Goal: Complete application form

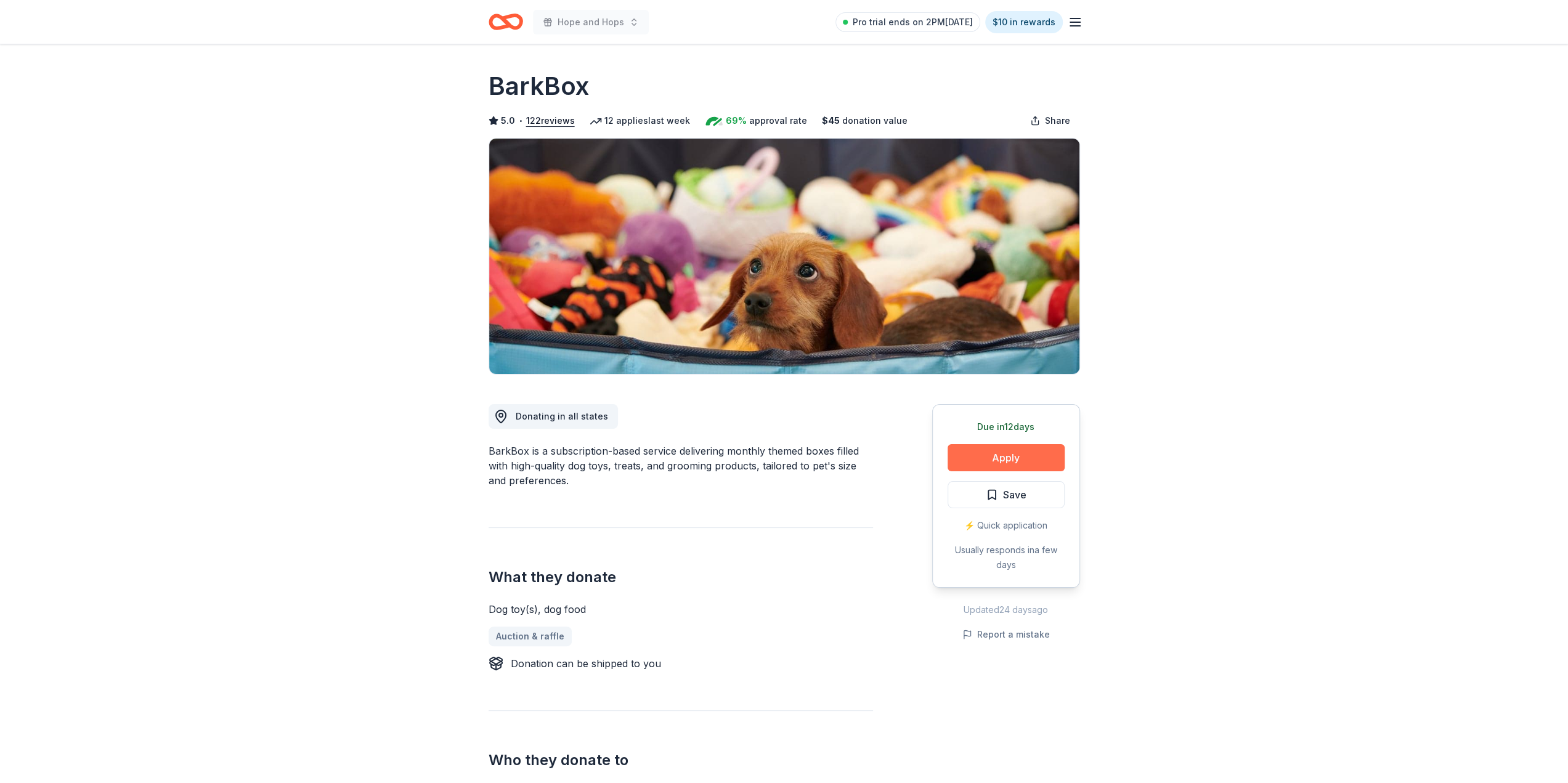
click at [1025, 457] on button "Apply" at bounding box center [1005, 458] width 117 height 27
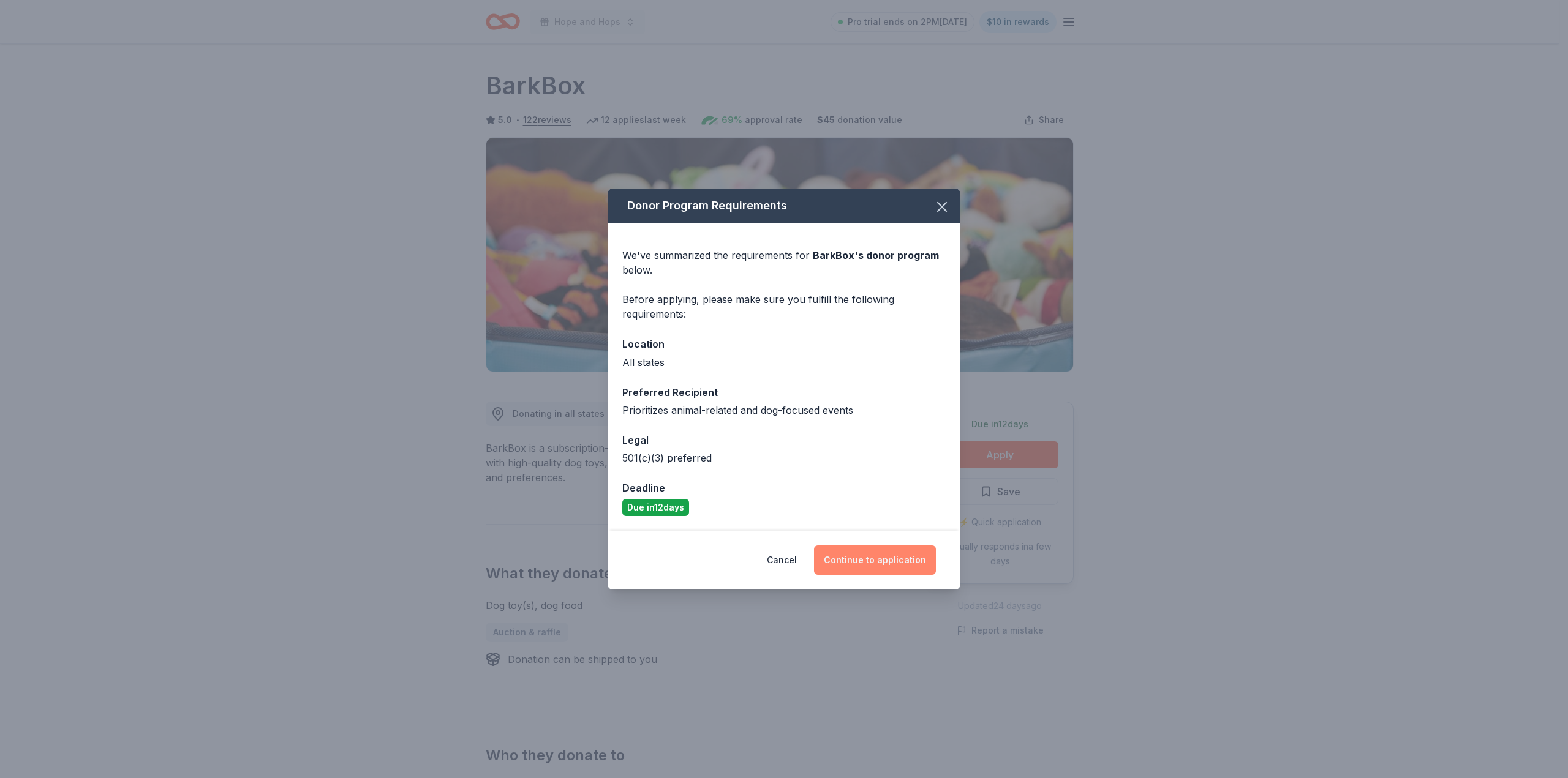
click at [896, 551] on button "Continue to application" at bounding box center [875, 560] width 122 height 29
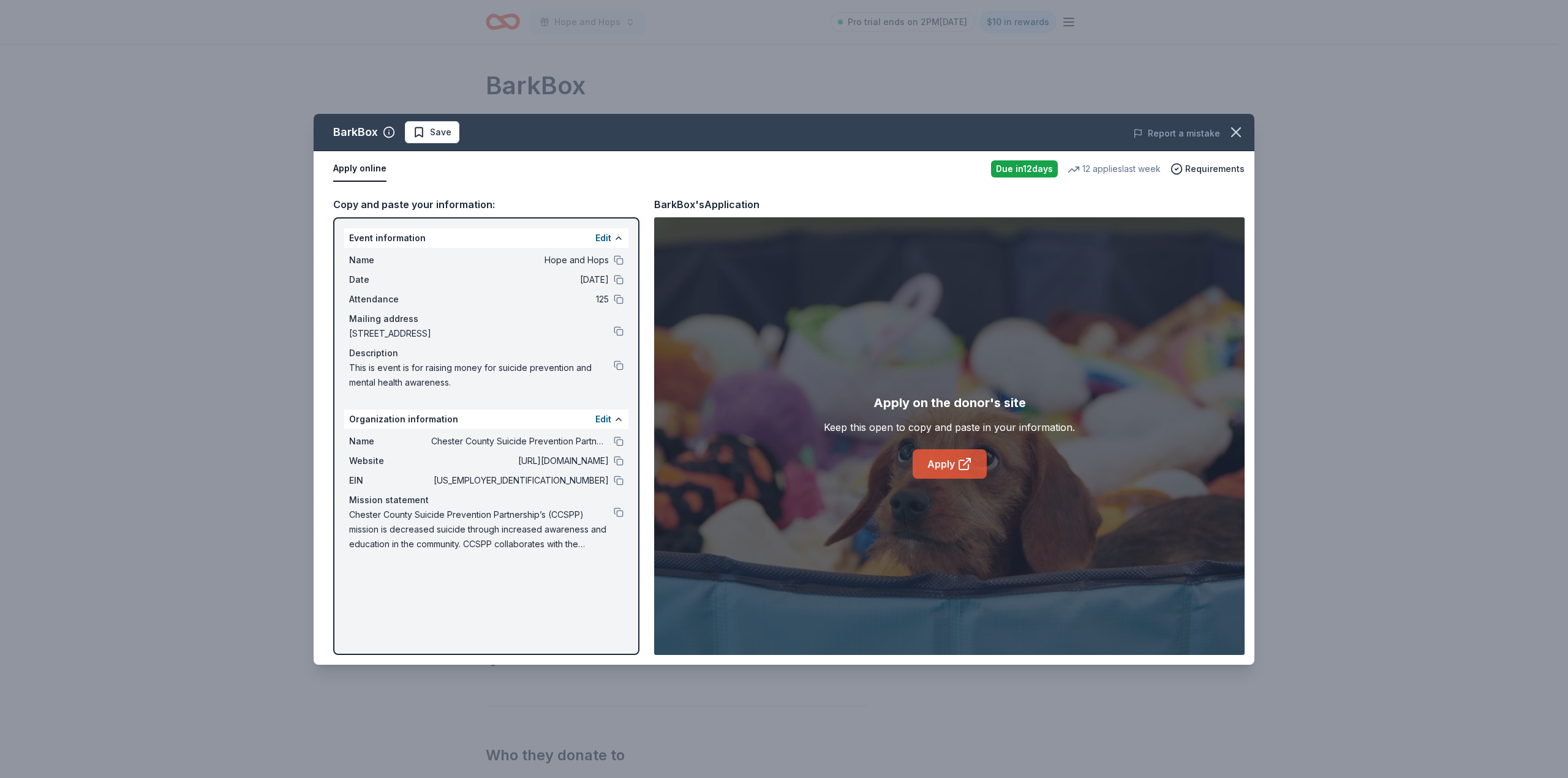
click at [944, 467] on link "Apply" at bounding box center [950, 464] width 74 height 29
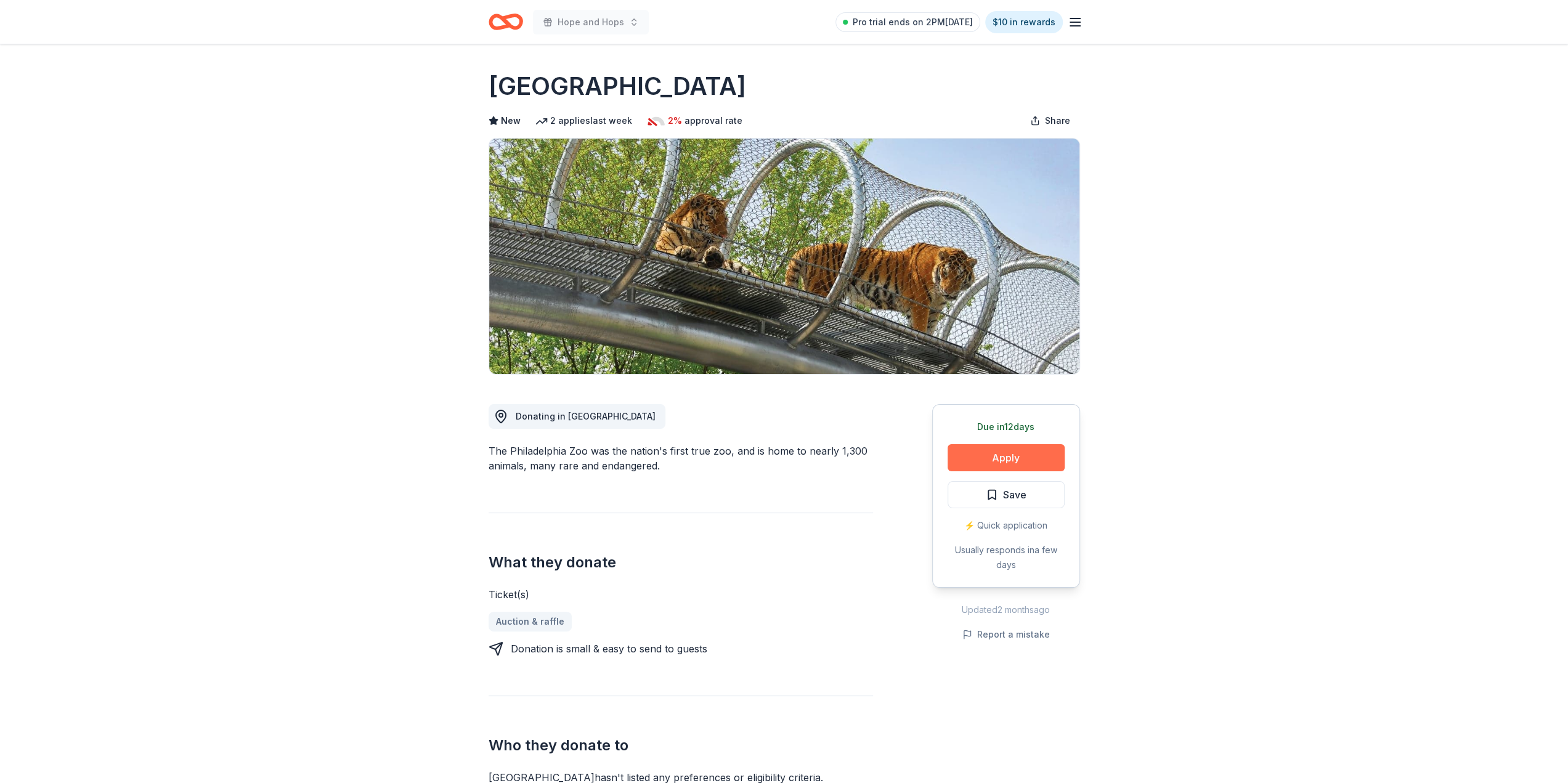
click at [1005, 449] on button "Apply" at bounding box center [1005, 458] width 117 height 27
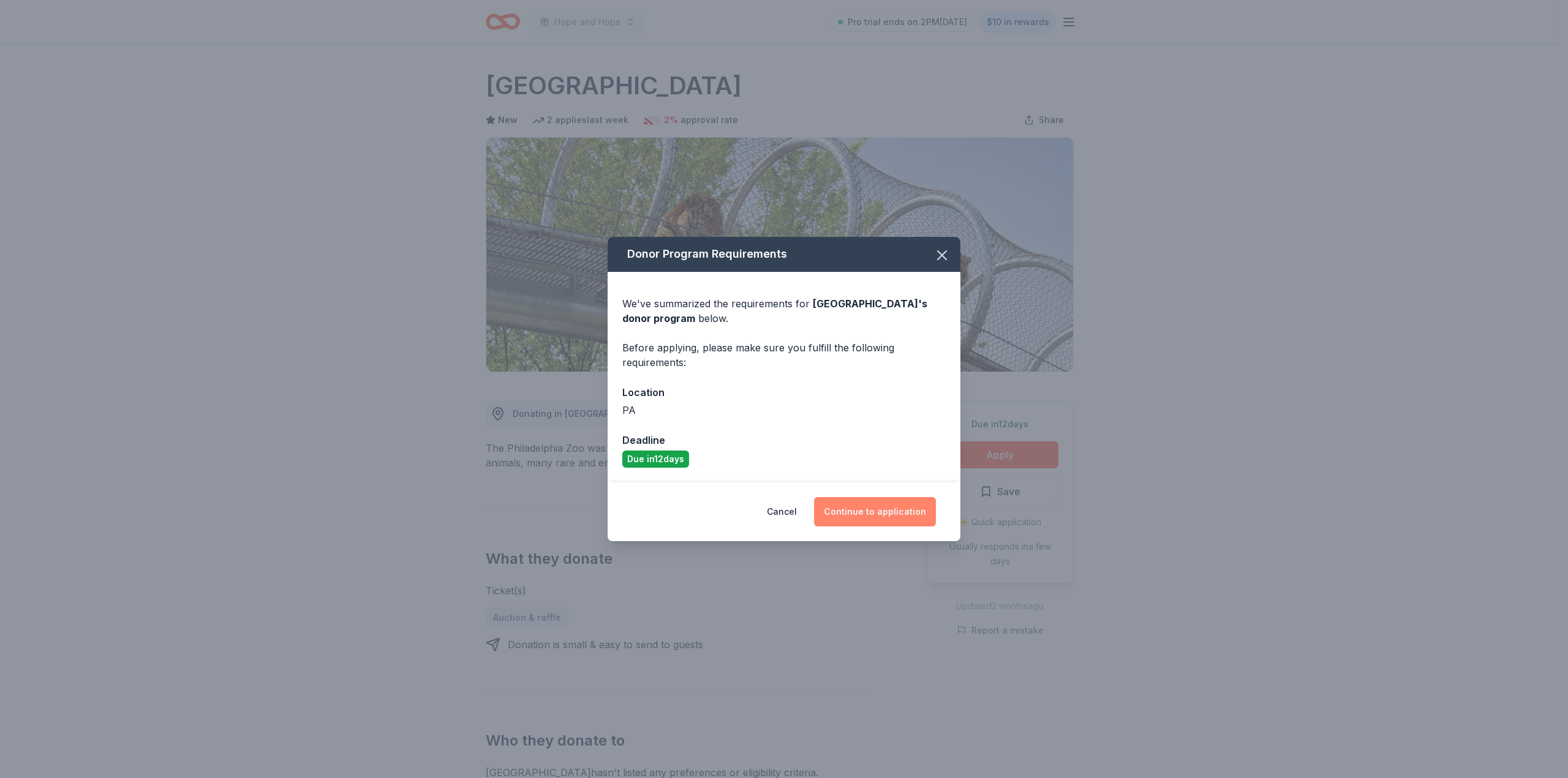
click at [906, 515] on button "Continue to application" at bounding box center [875, 511] width 122 height 29
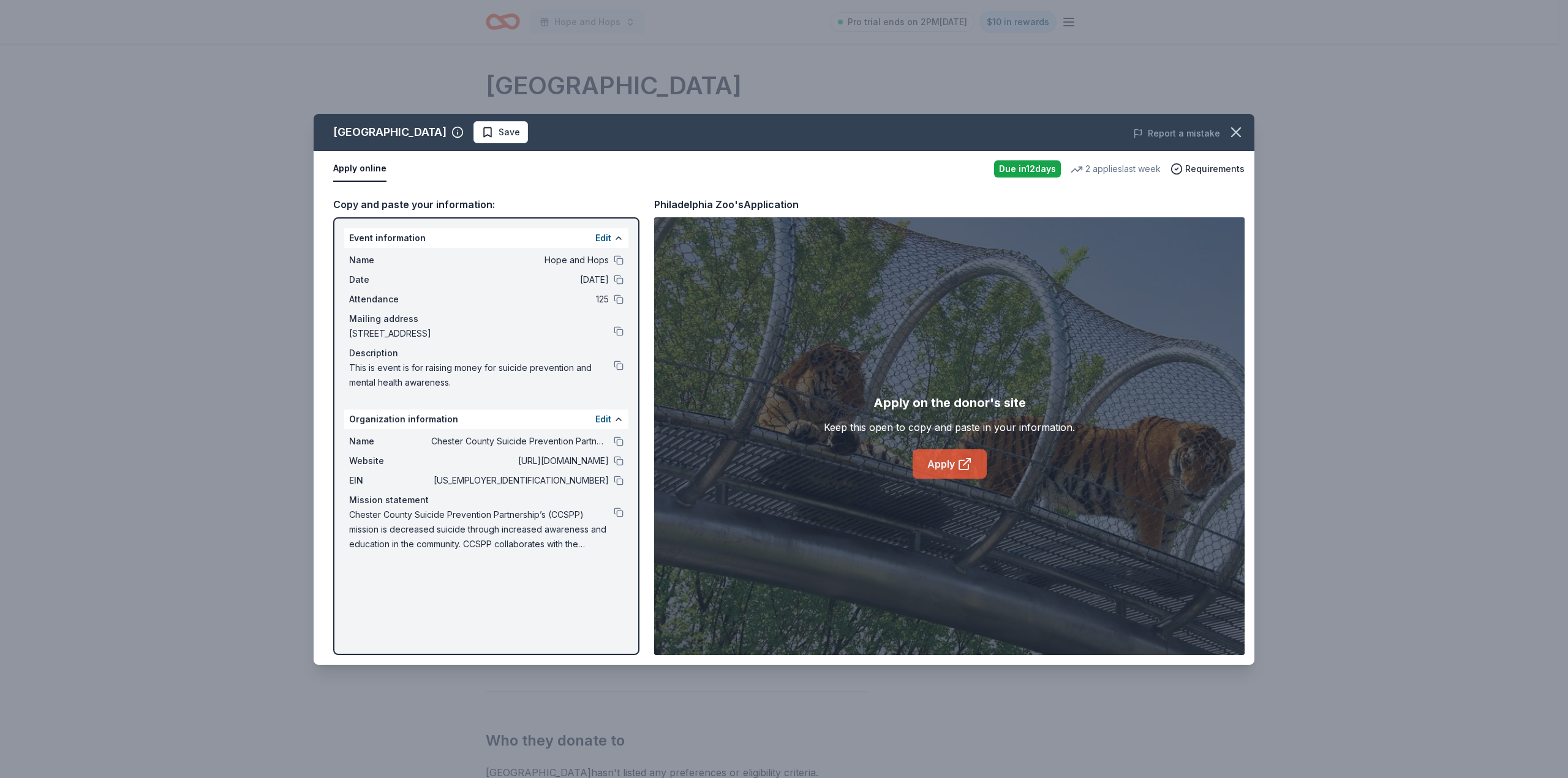
click at [943, 467] on link "Apply" at bounding box center [950, 464] width 74 height 29
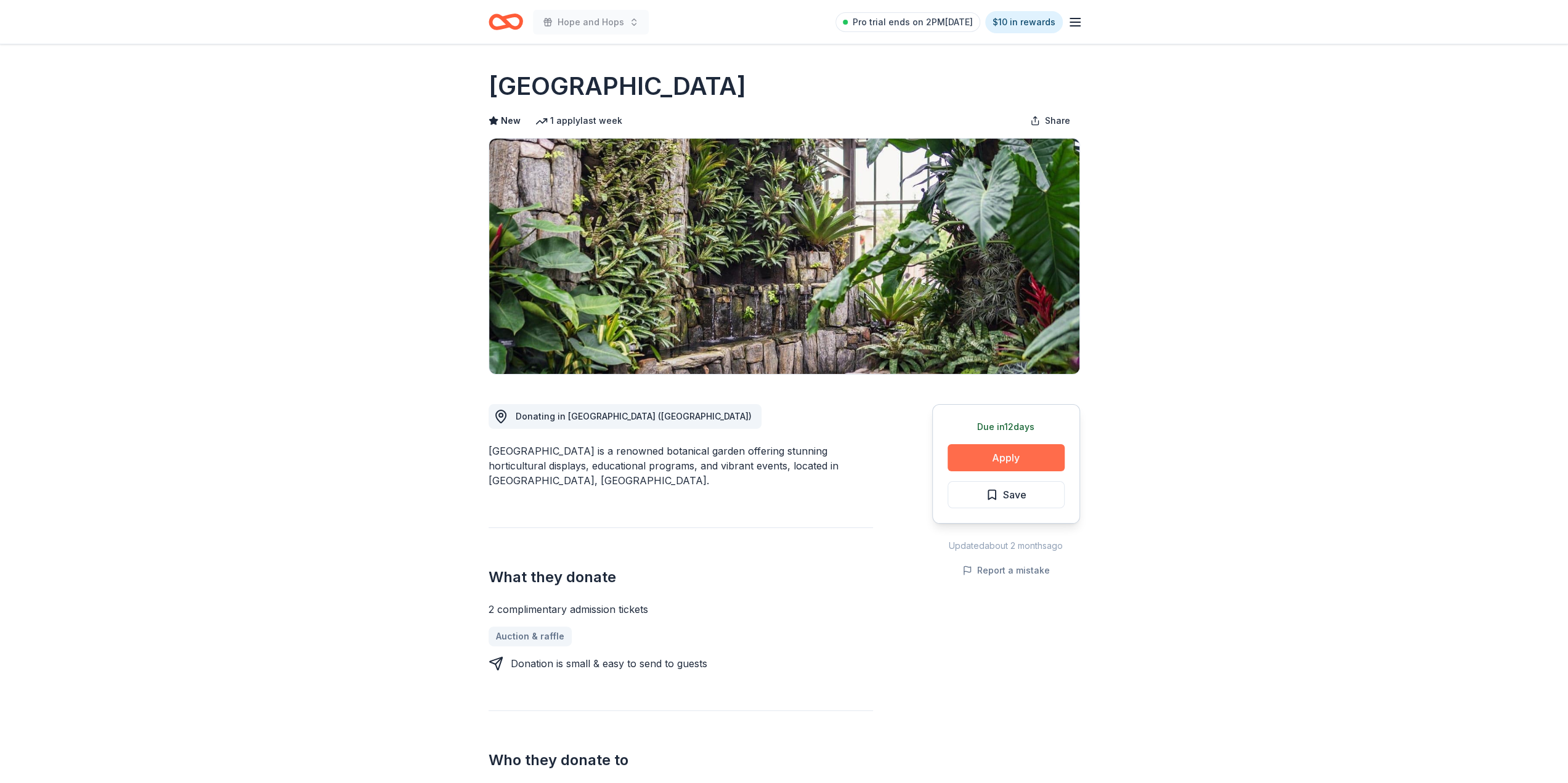
click at [1003, 456] on button "Apply" at bounding box center [1005, 458] width 117 height 27
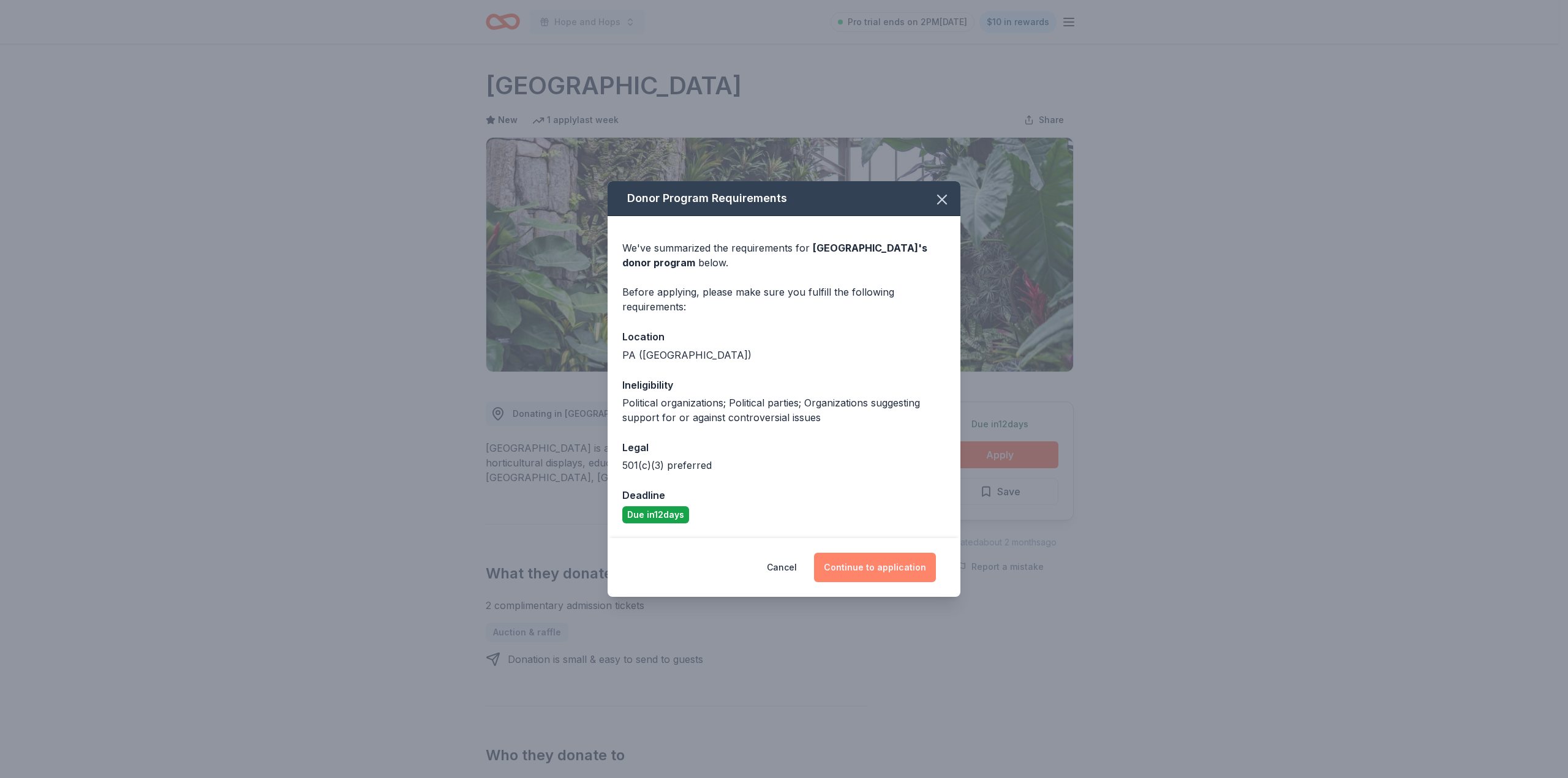
click at [891, 567] on button "Continue to application" at bounding box center [875, 567] width 122 height 29
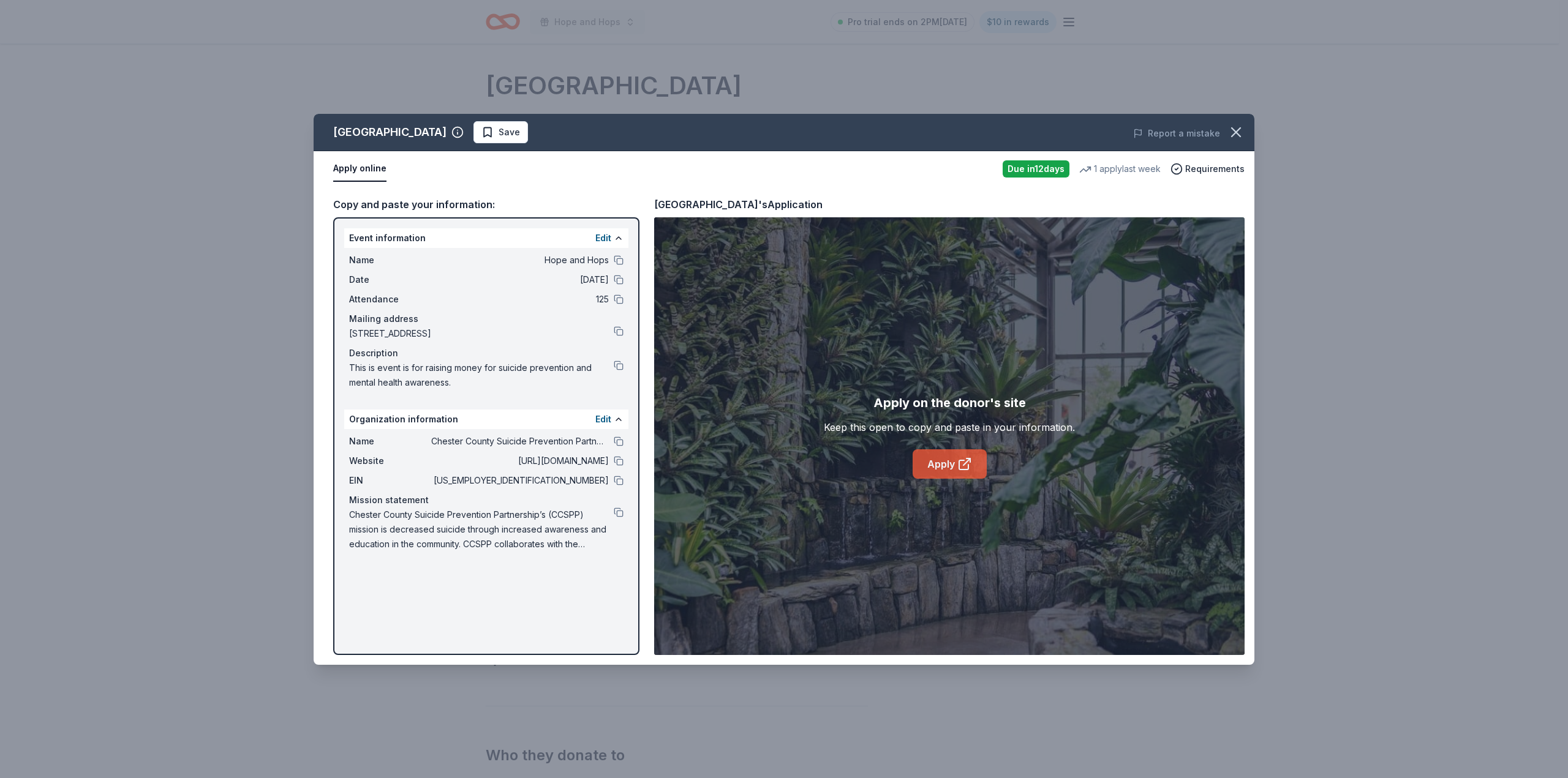
click at [956, 459] on link "Apply" at bounding box center [950, 464] width 74 height 29
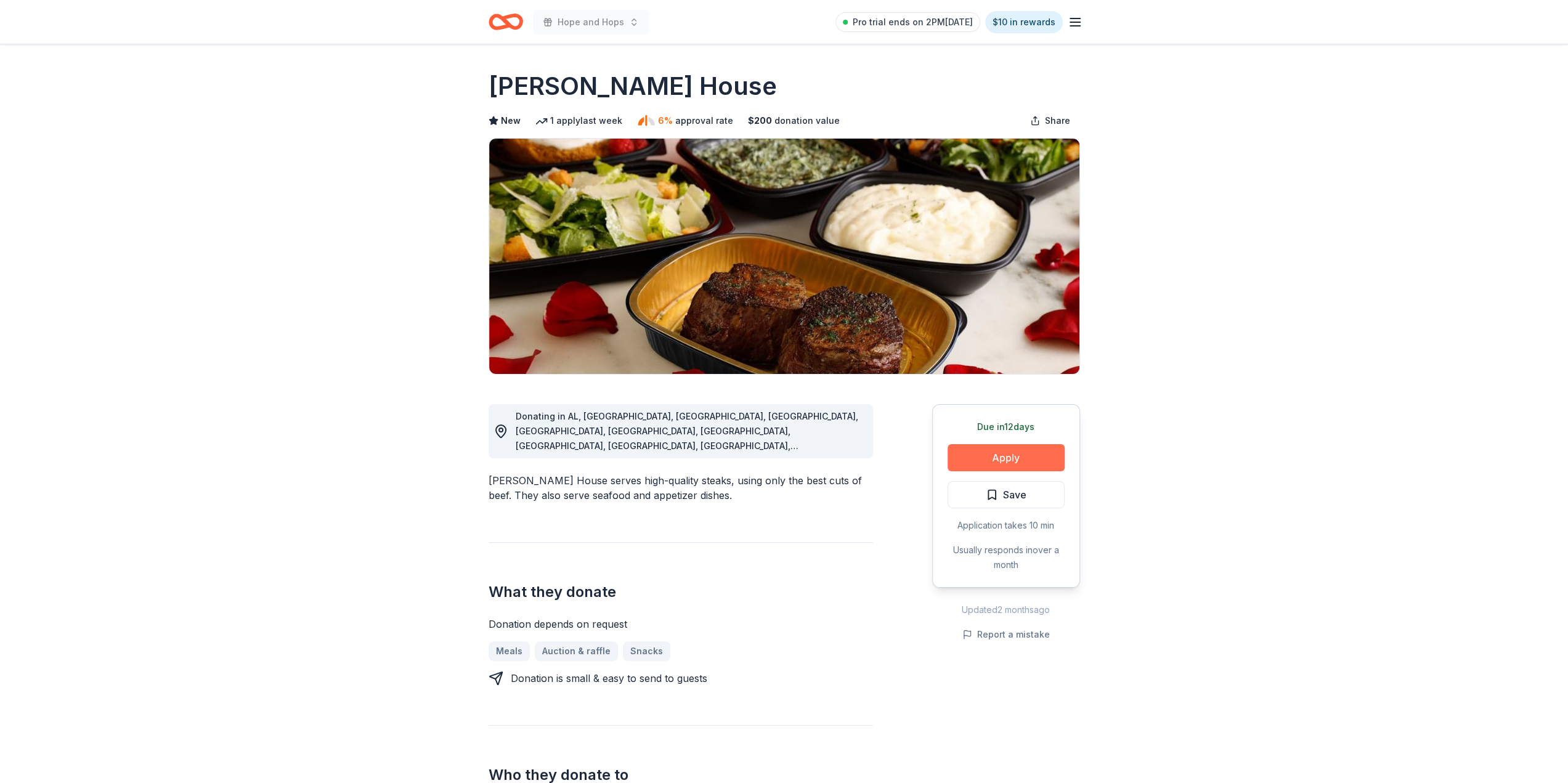
click at [1005, 458] on button "Apply" at bounding box center [1005, 458] width 117 height 27
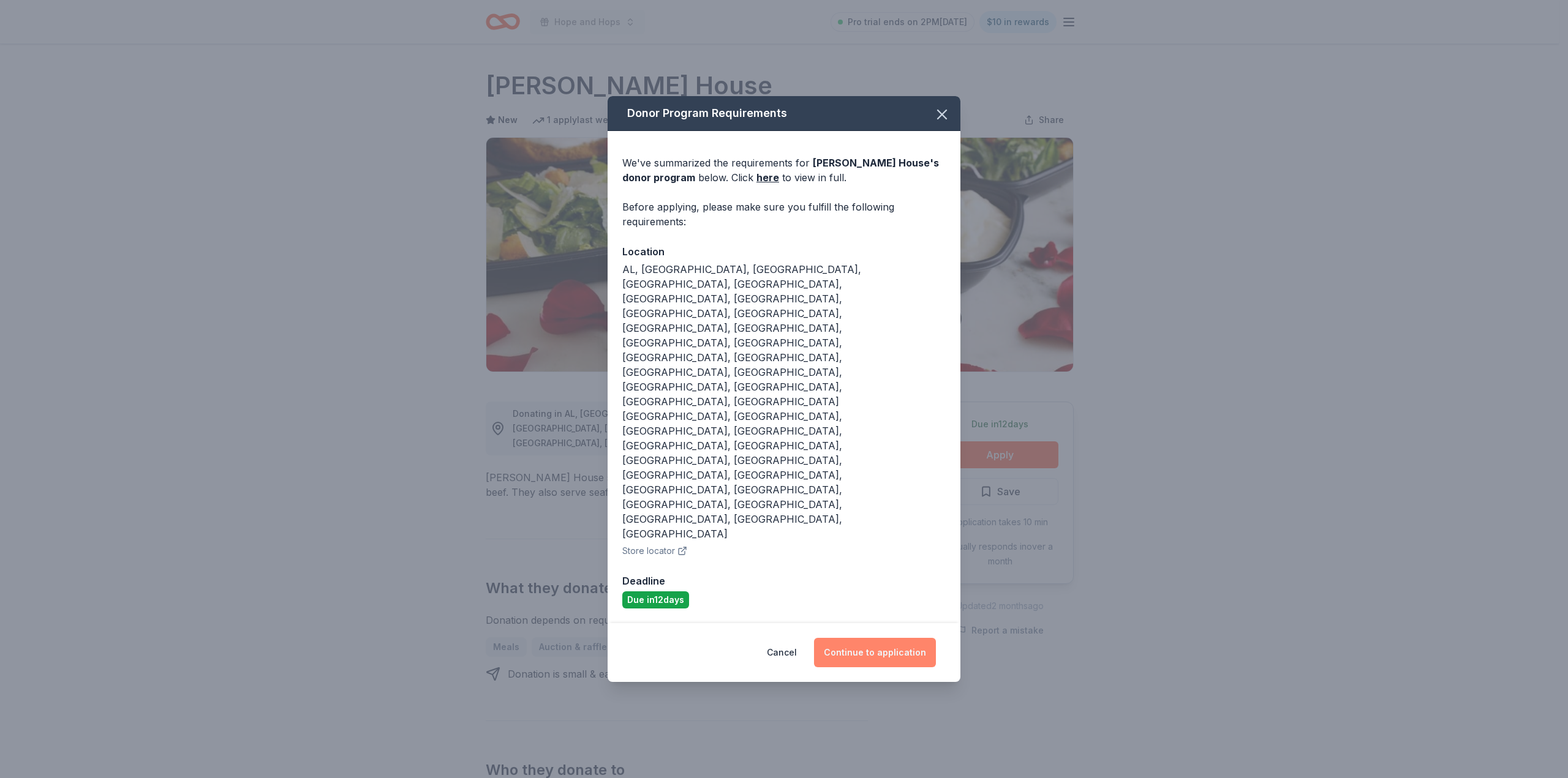
click at [881, 638] on button "Continue to application" at bounding box center [875, 652] width 122 height 29
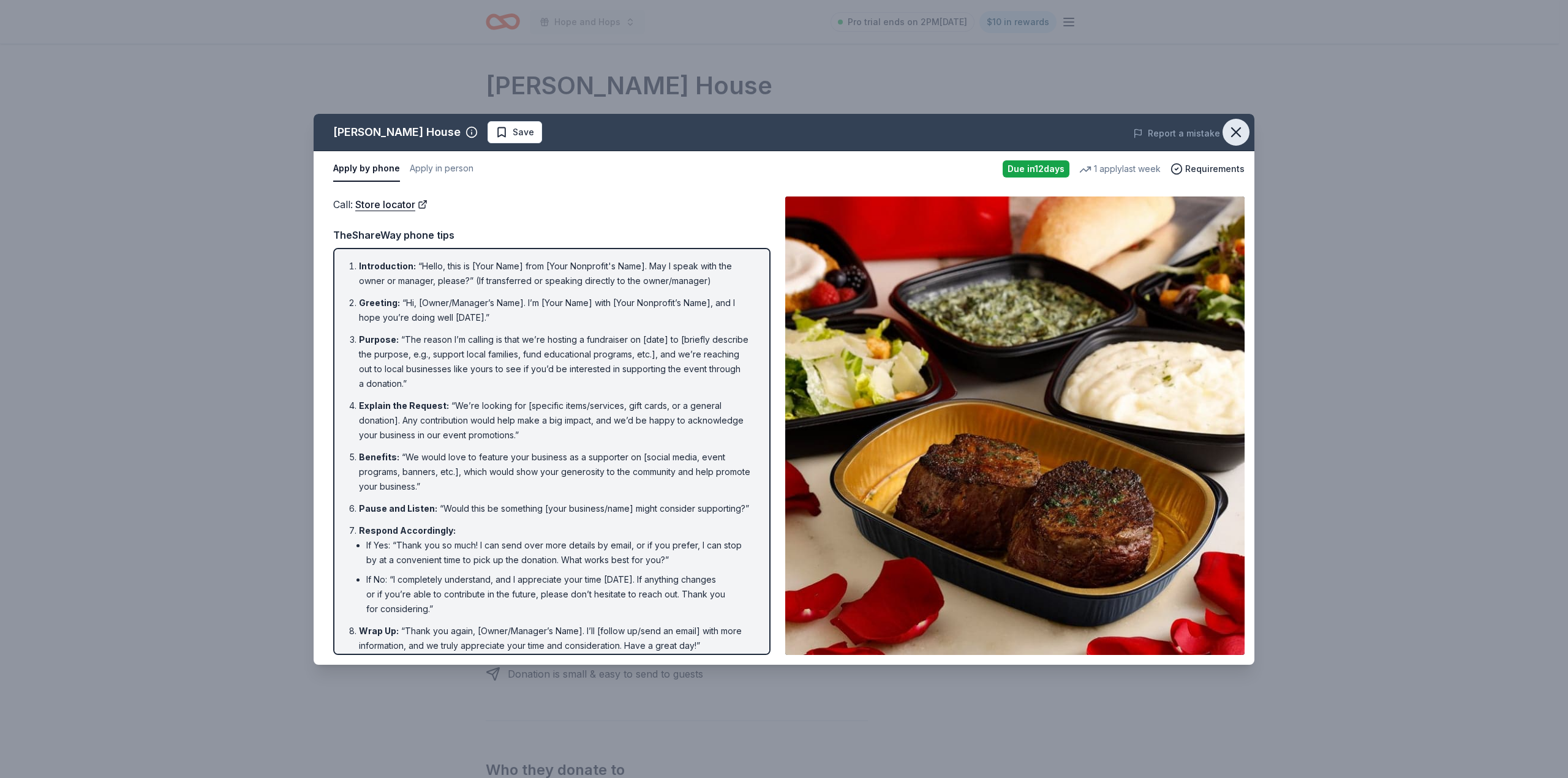
click at [1238, 137] on icon "button" at bounding box center [1236, 133] width 17 height 17
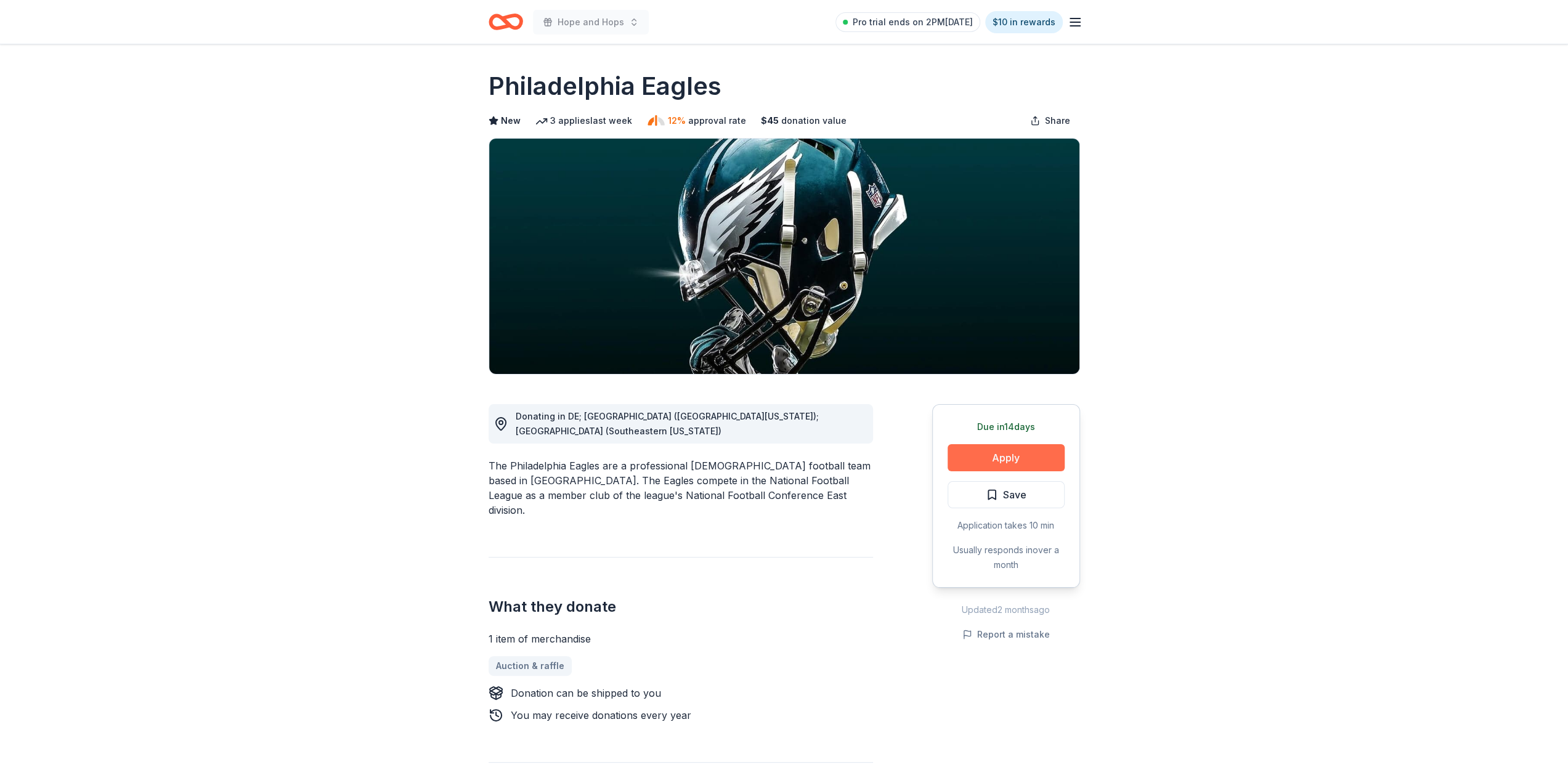
click at [981, 448] on button "Apply" at bounding box center [1005, 458] width 117 height 27
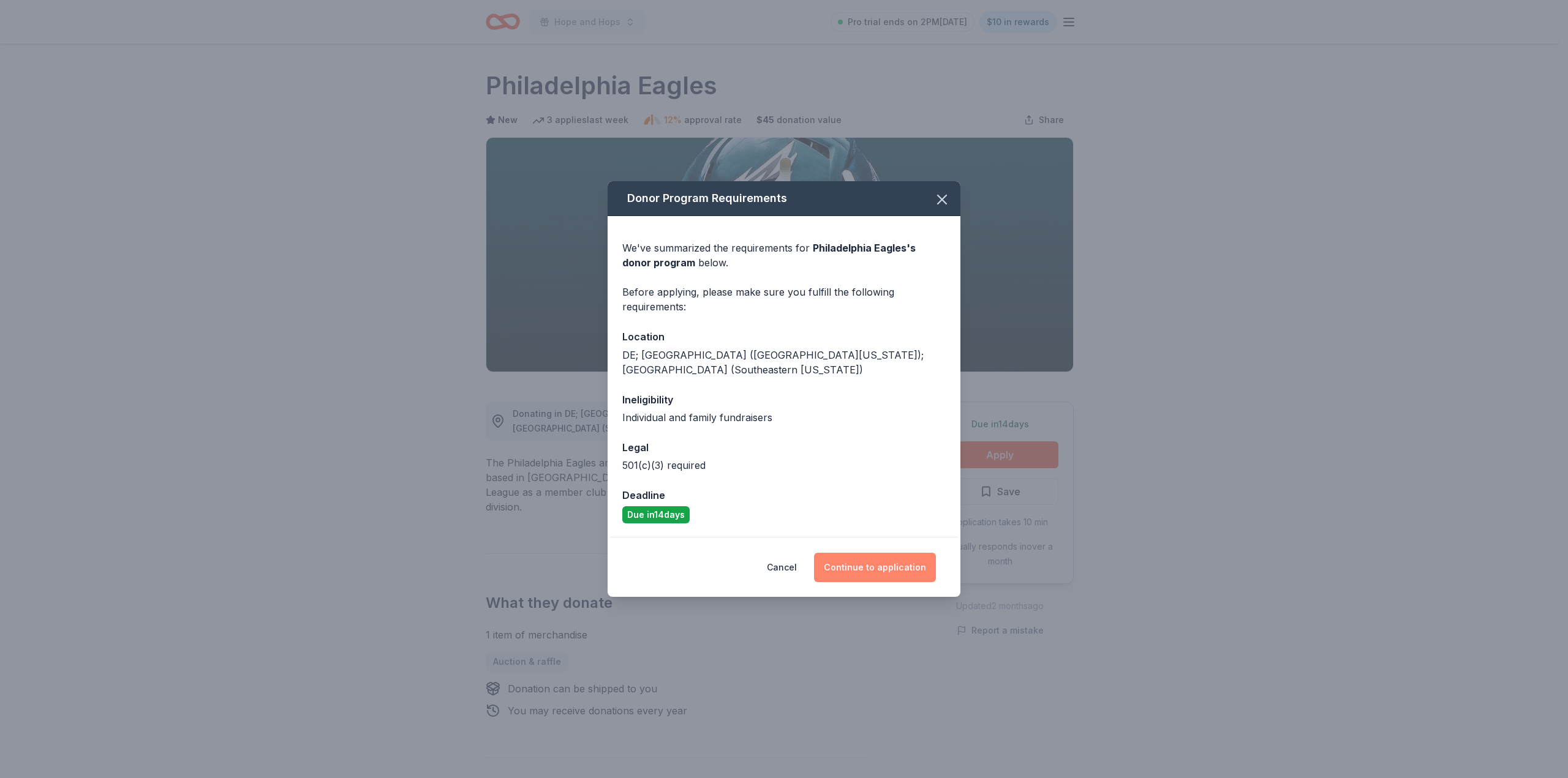
click at [897, 558] on button "Continue to application" at bounding box center [875, 567] width 122 height 29
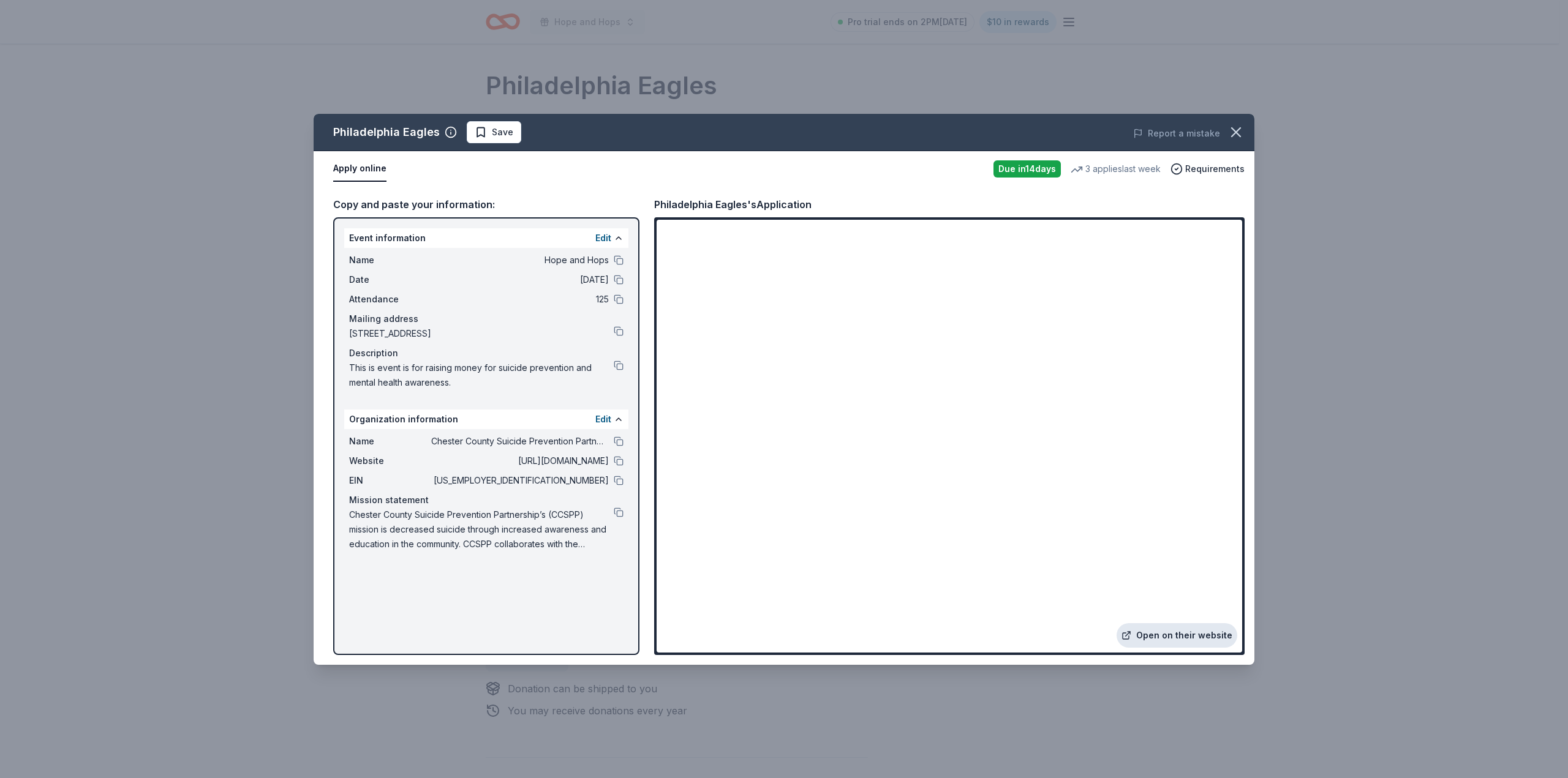
click at [1171, 636] on link "Open on their website" at bounding box center [1177, 635] width 121 height 24
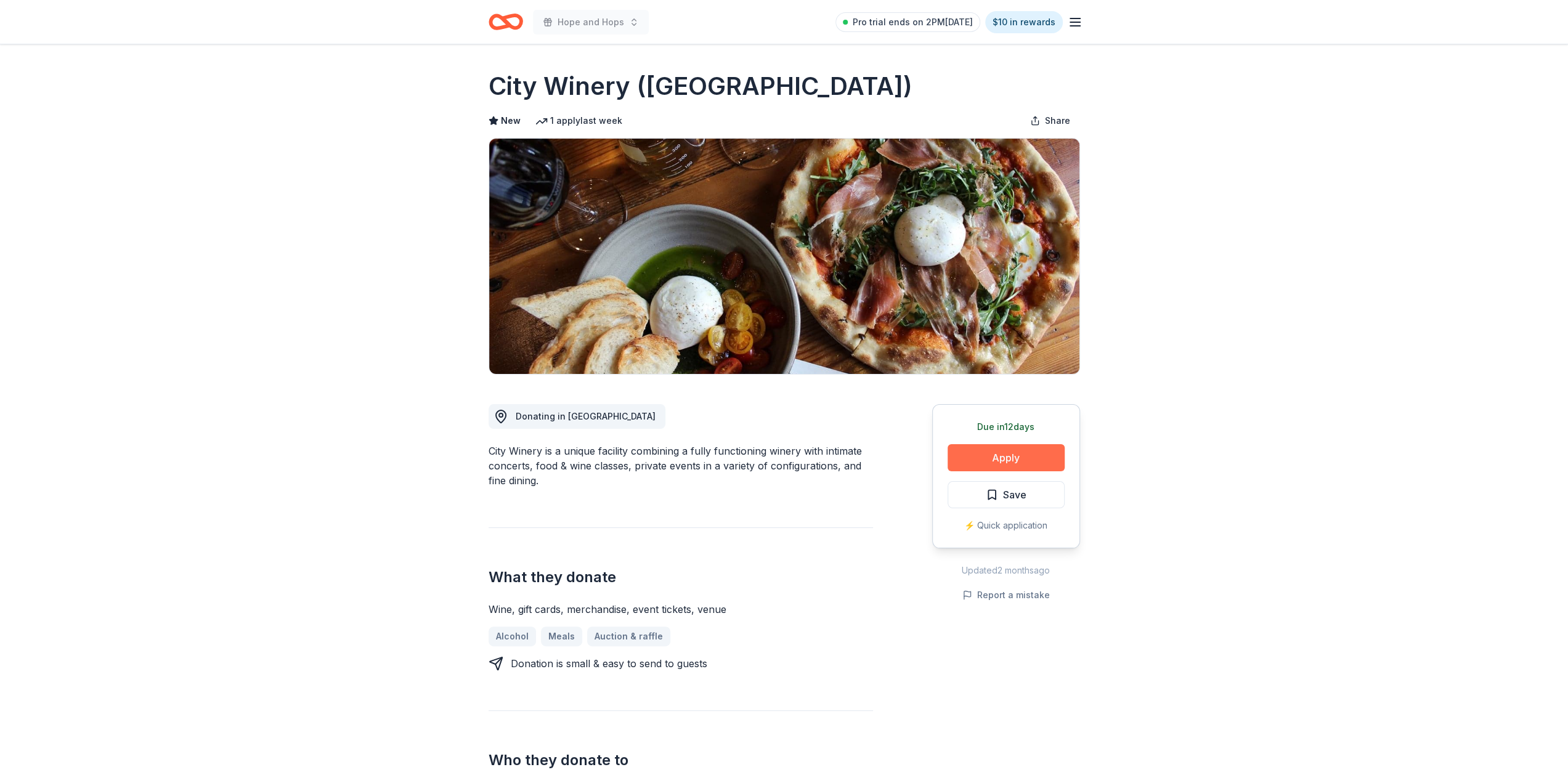
click at [1032, 458] on button "Apply" at bounding box center [1005, 458] width 117 height 27
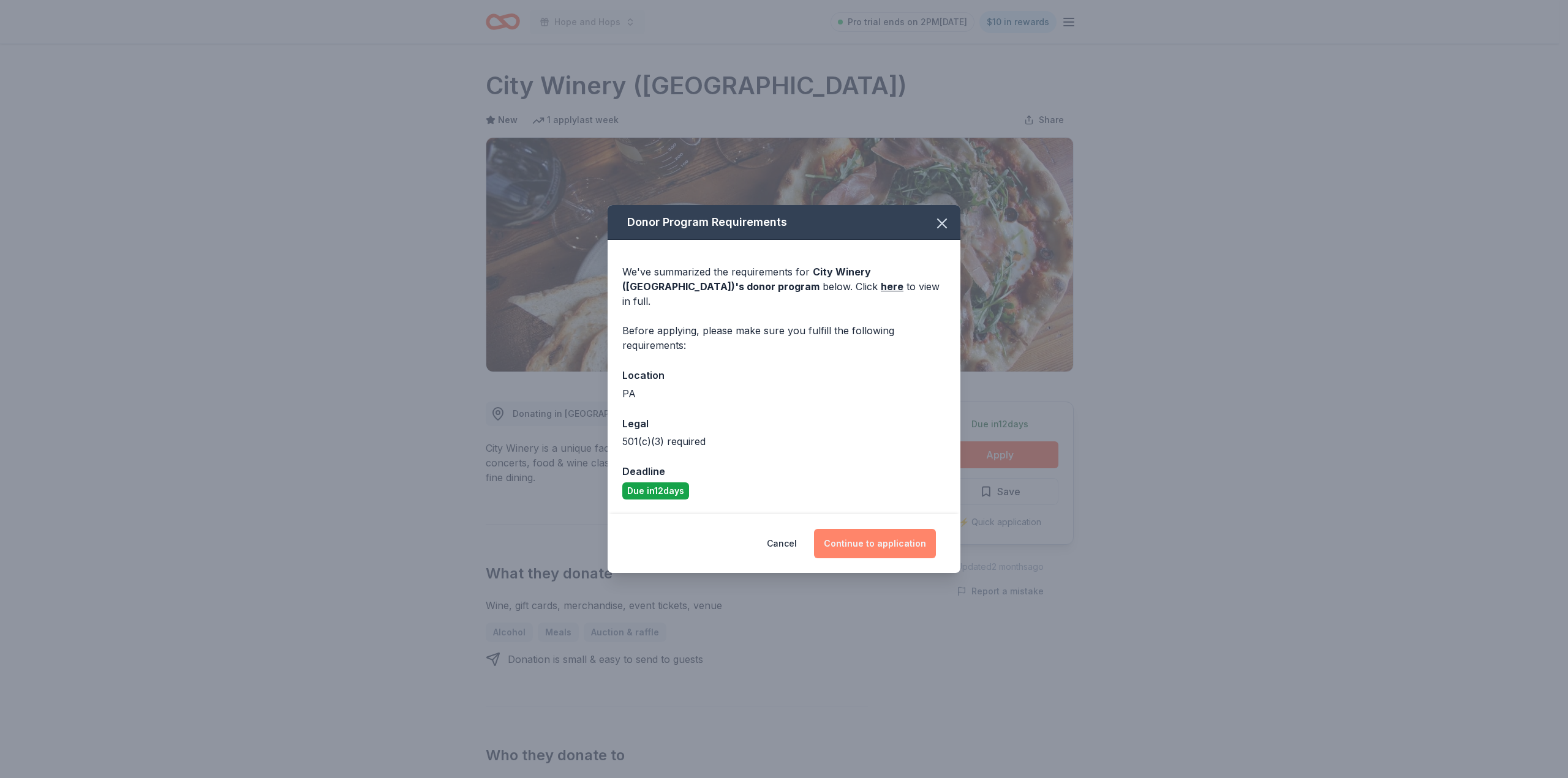
click at [893, 529] on button "Continue to application" at bounding box center [875, 543] width 122 height 29
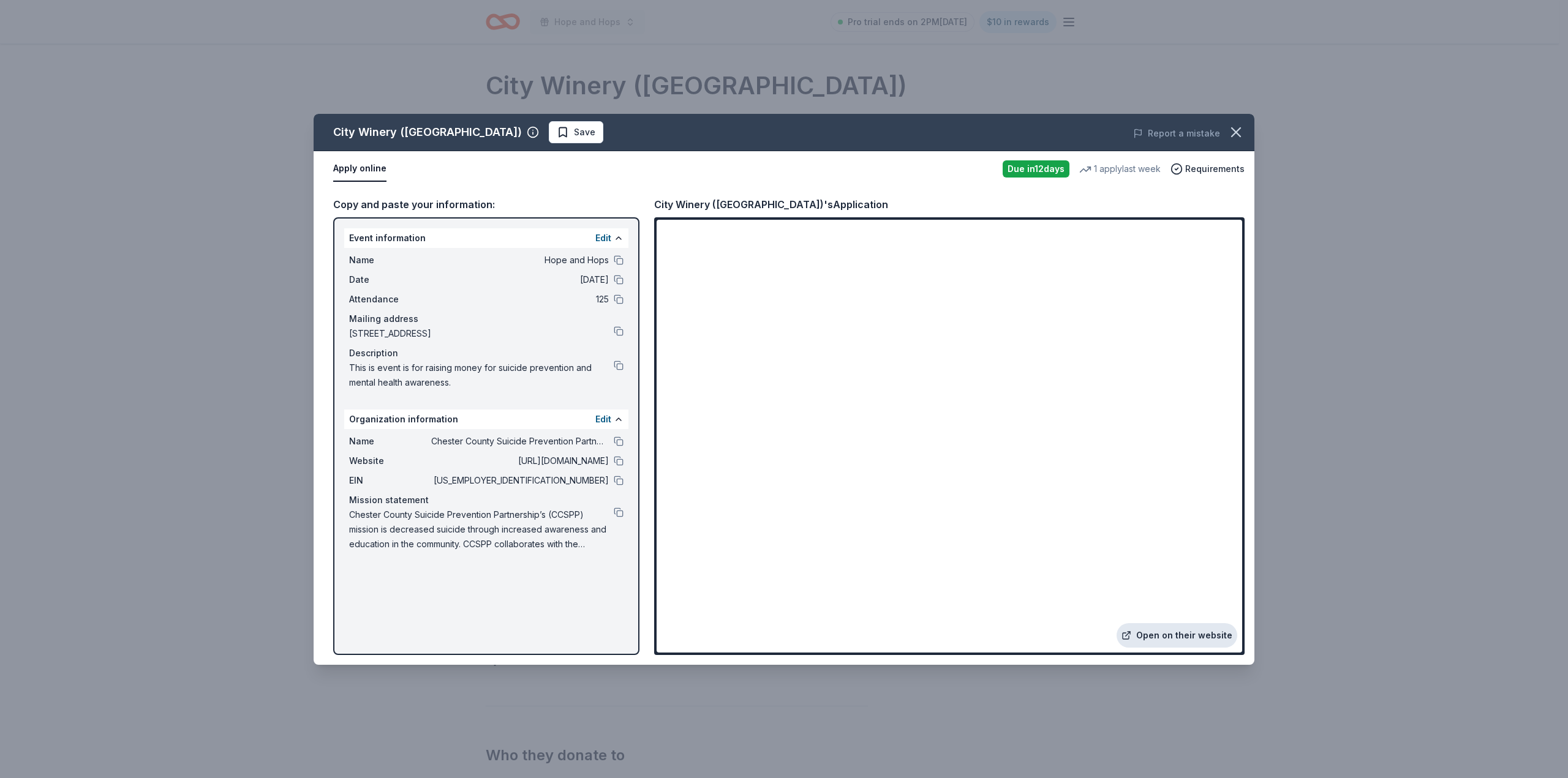
click at [1176, 640] on link "Open on their website" at bounding box center [1177, 635] width 121 height 24
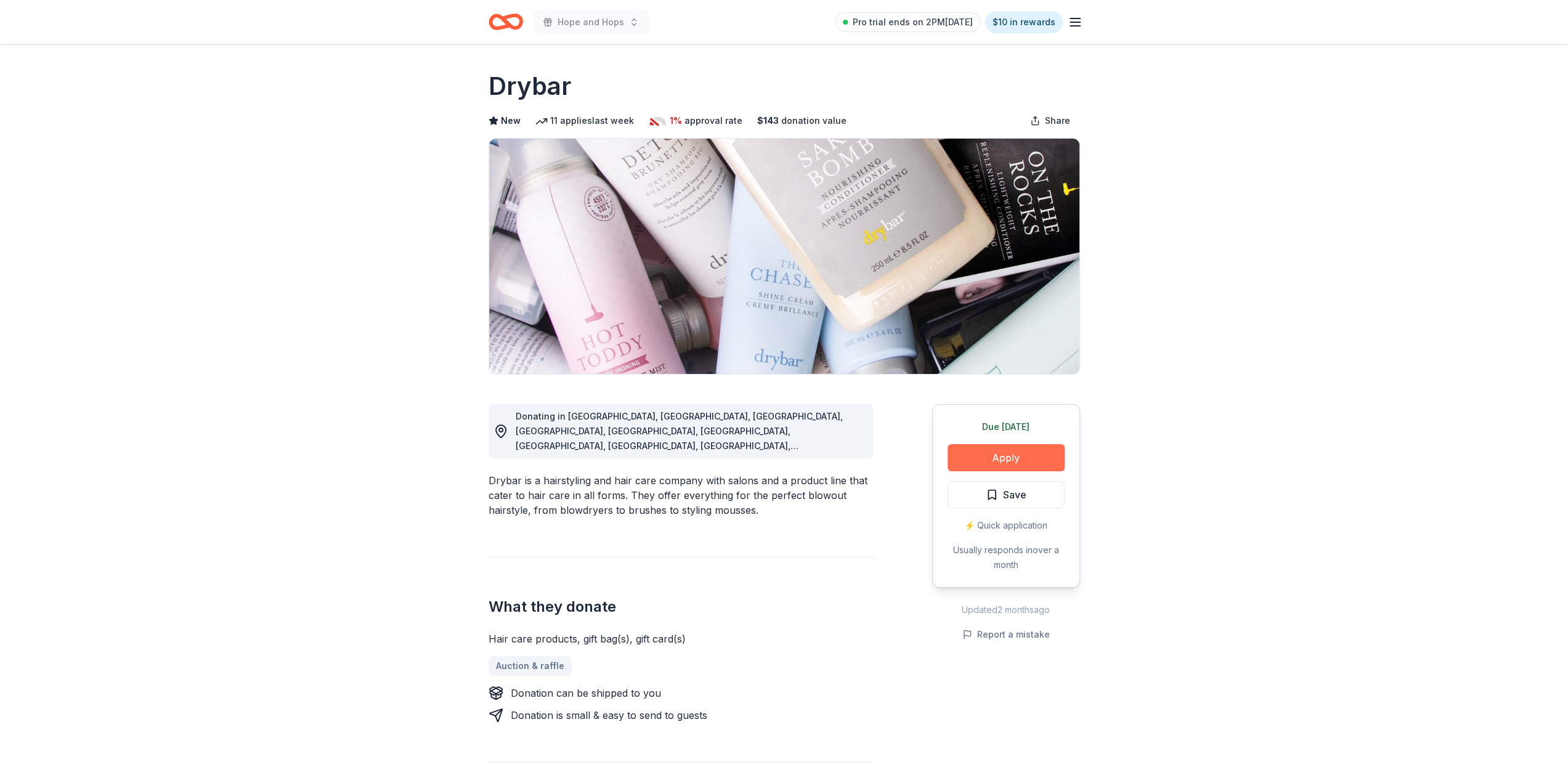
click at [993, 454] on button "Apply" at bounding box center [1005, 458] width 117 height 27
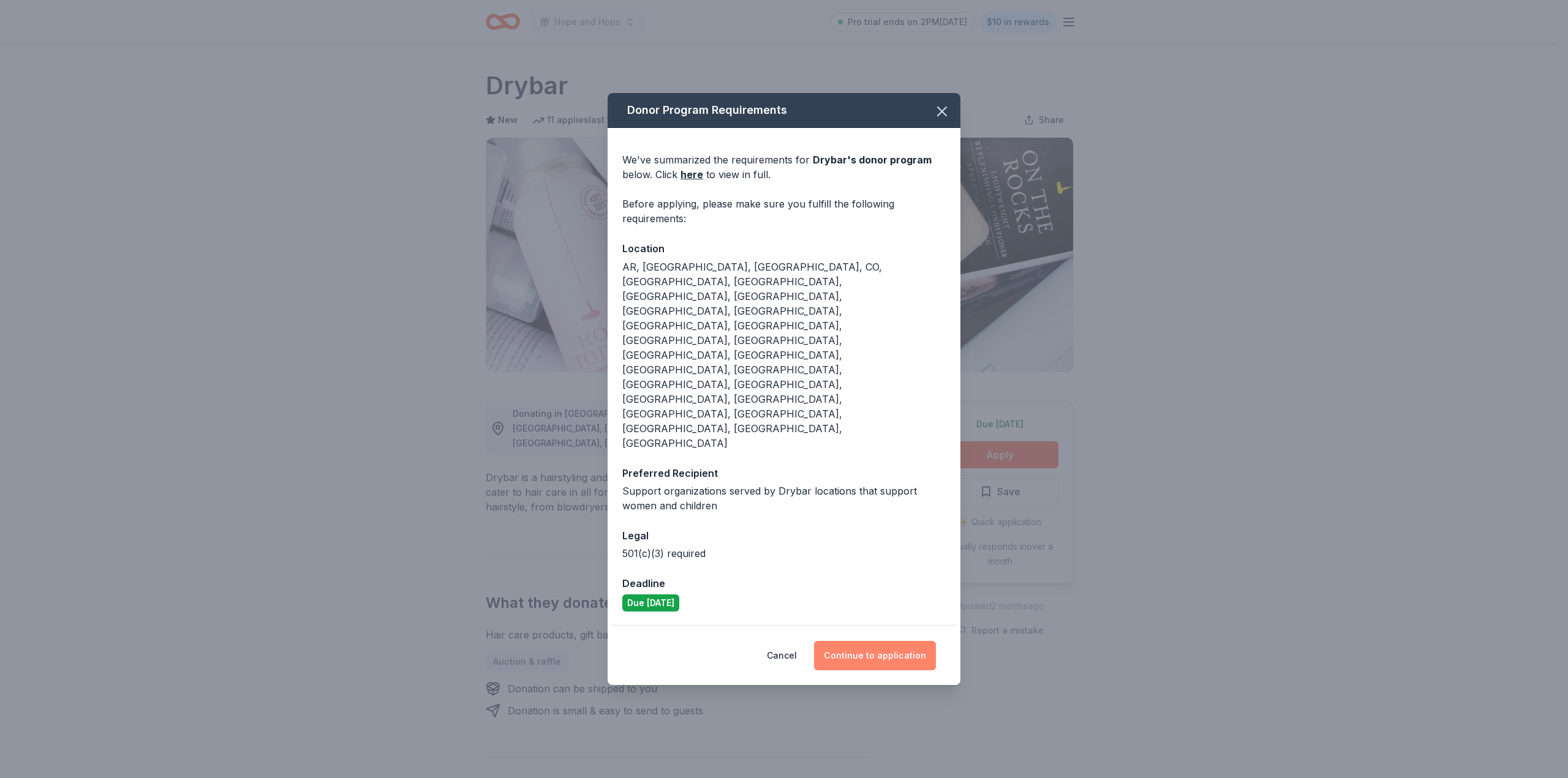
click at [902, 641] on button "Continue to application" at bounding box center [875, 655] width 122 height 29
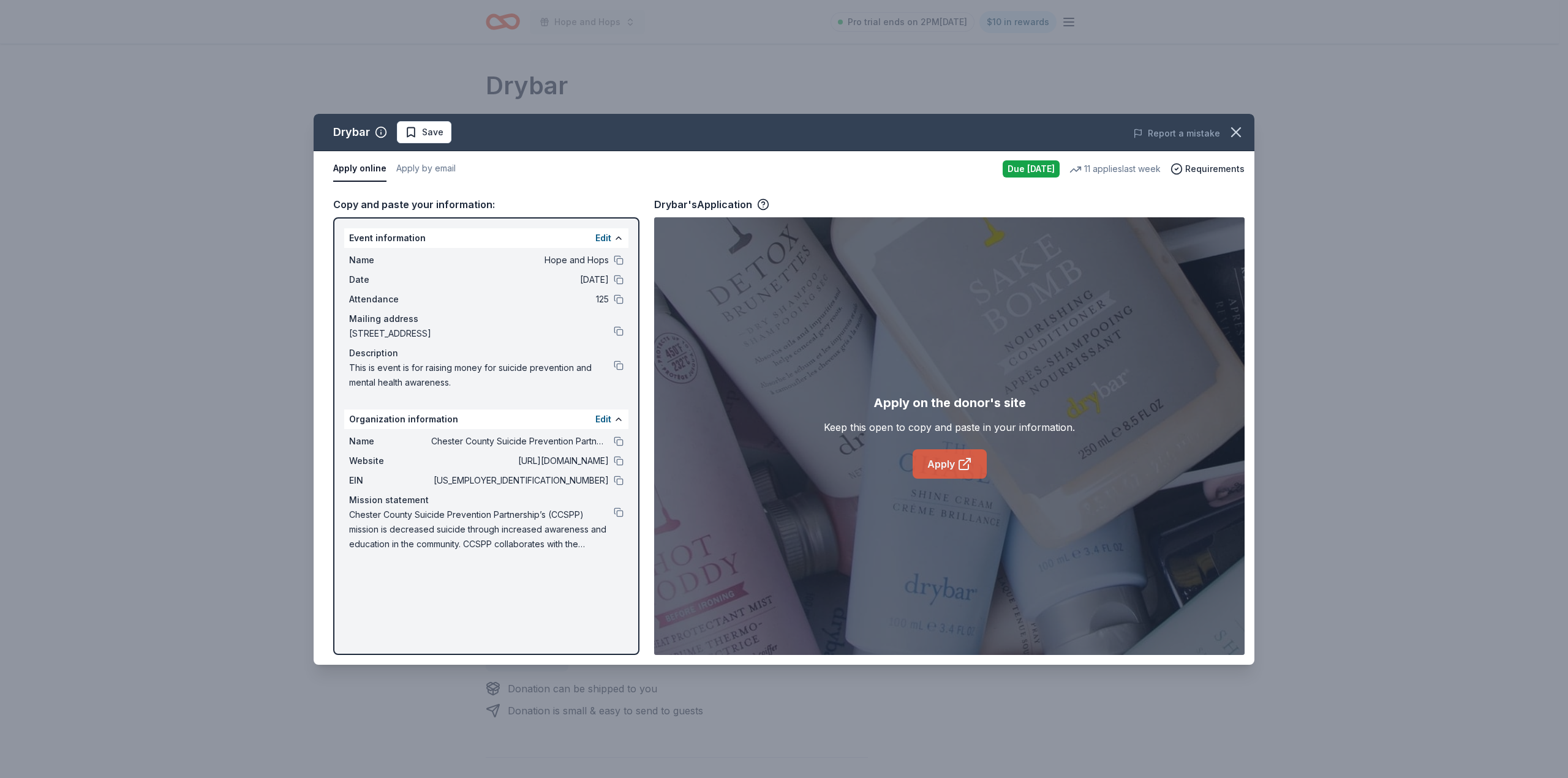
click at [956, 464] on link "Apply" at bounding box center [950, 464] width 74 height 29
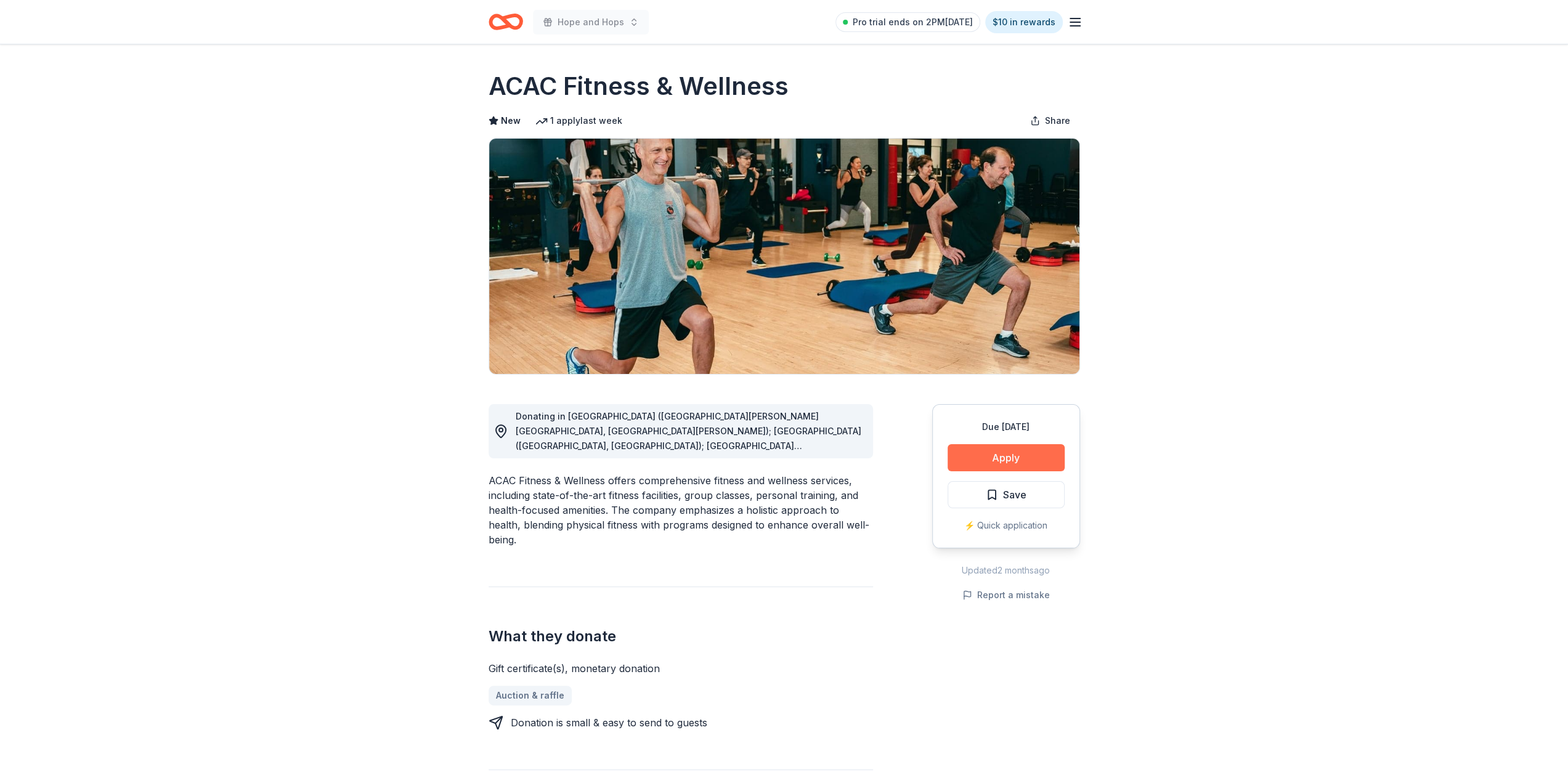
click at [986, 455] on button "Apply" at bounding box center [1005, 458] width 117 height 27
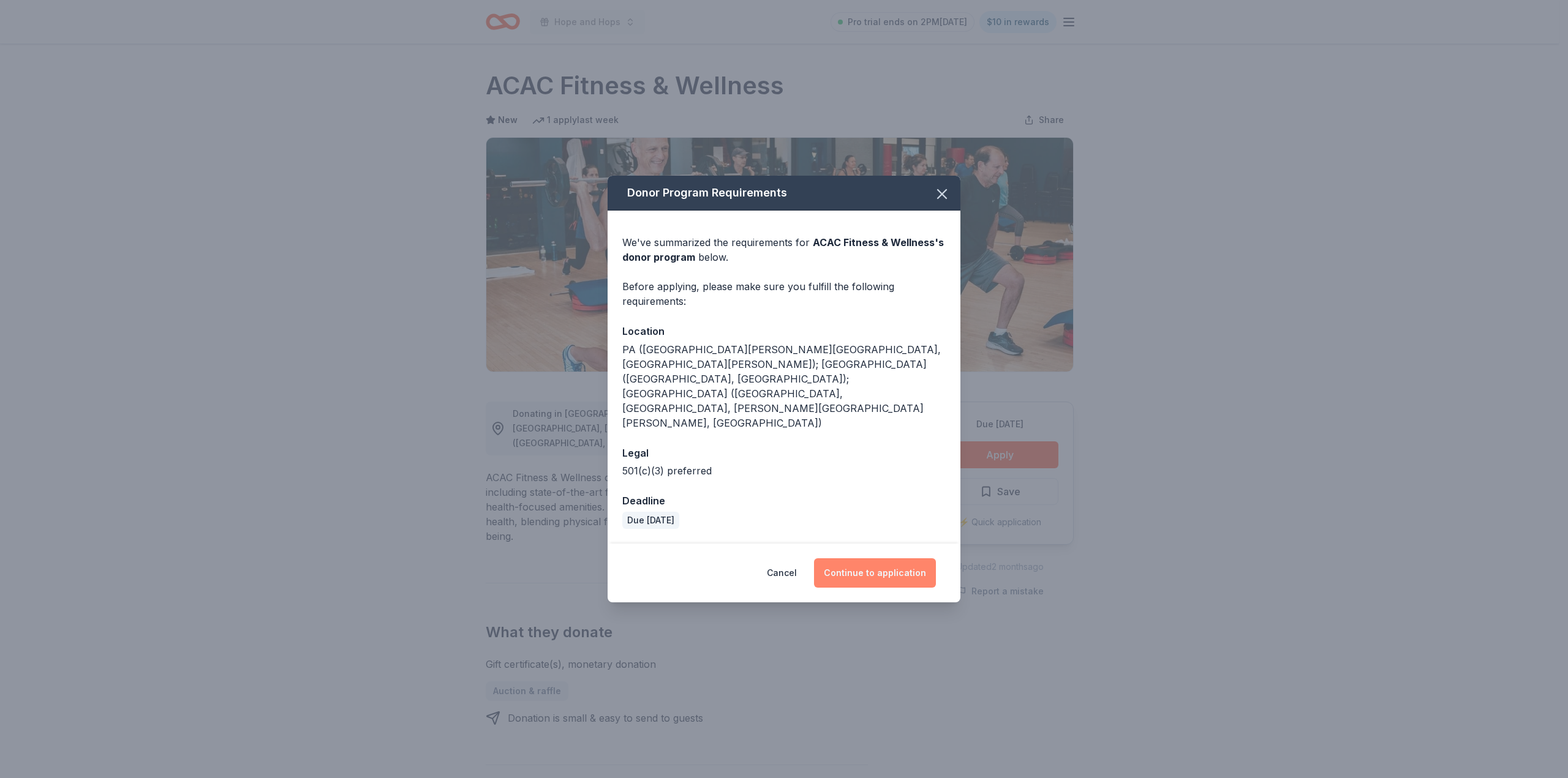
click at [894, 558] on button "Continue to application" at bounding box center [875, 573] width 122 height 29
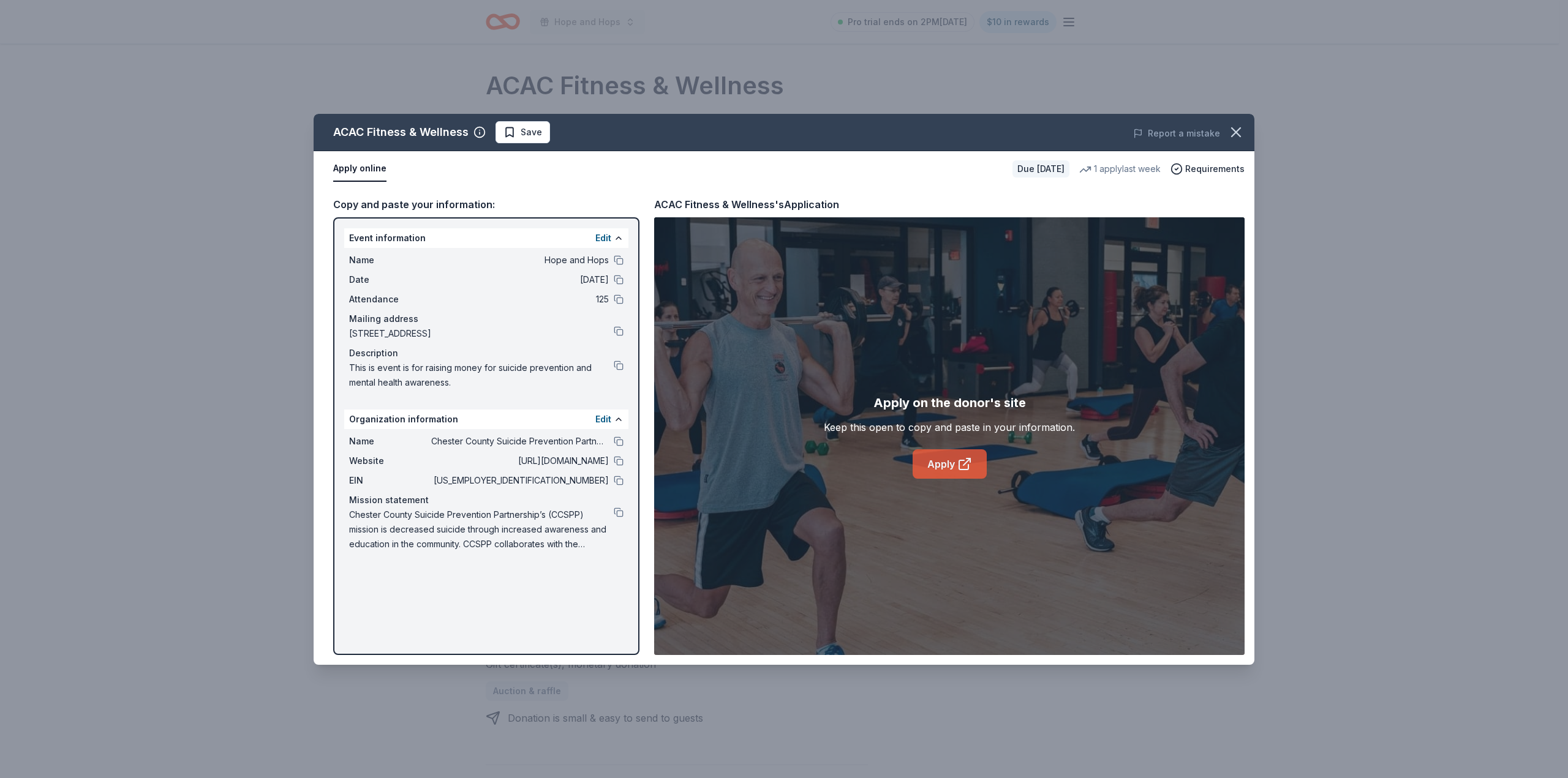
click at [944, 463] on link "Apply" at bounding box center [950, 464] width 74 height 29
